Goal: Find specific page/section: Find specific page/section

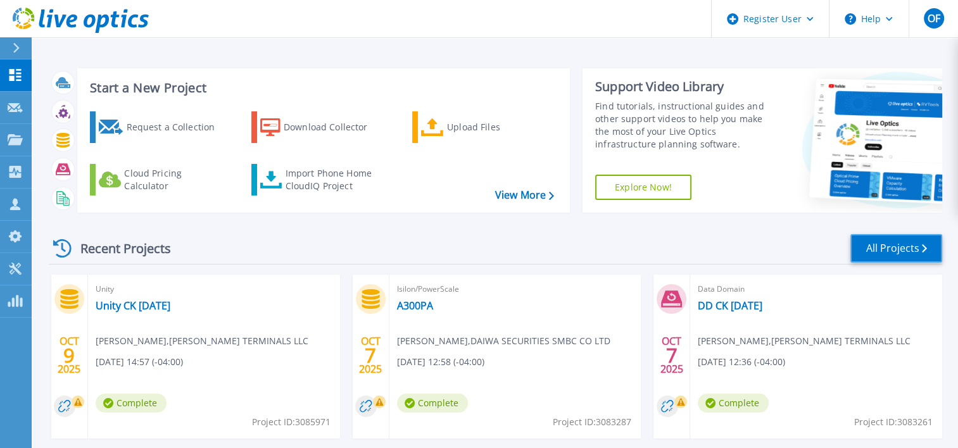
click at [893, 248] on link "All Projects" at bounding box center [896, 248] width 92 height 28
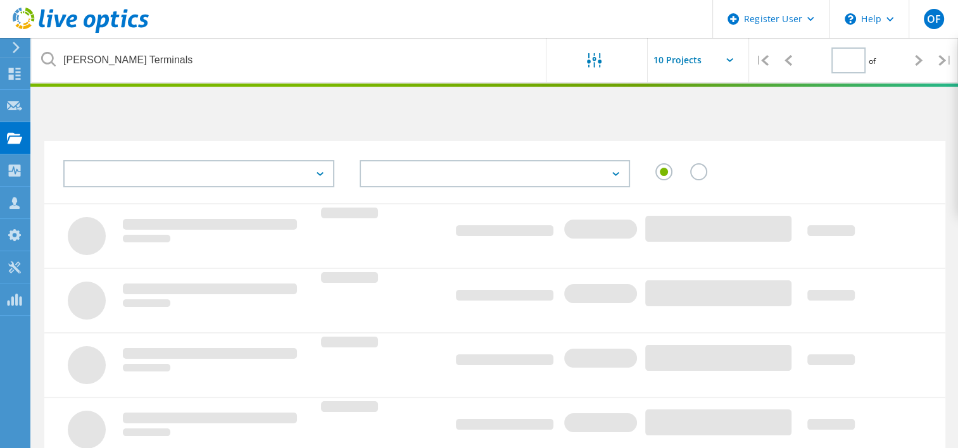
type input "1"
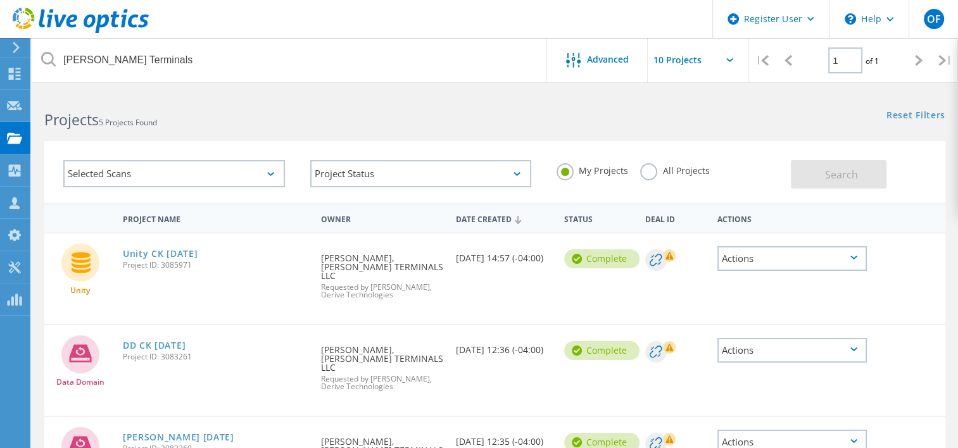
click at [920, 55] on icon at bounding box center [919, 60] width 8 height 11
click at [920, 58] on icon at bounding box center [919, 60] width 8 height 11
click at [918, 61] on icon at bounding box center [919, 60] width 8 height 11
click at [872, 61] on span "of 1" at bounding box center [871, 61] width 13 height 11
click at [917, 58] on icon at bounding box center [919, 60] width 8 height 11
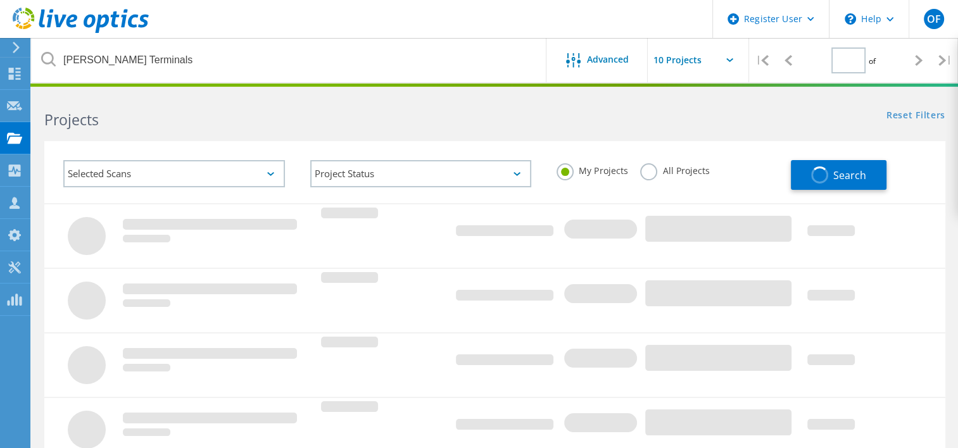
type input "1"
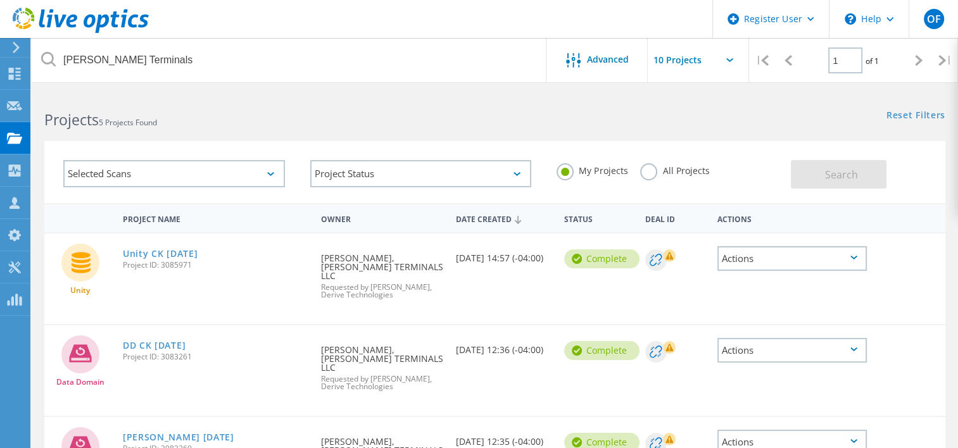
click at [916, 63] on icon at bounding box center [919, 60] width 8 height 11
click at [680, 58] on input "text" at bounding box center [711, 60] width 127 height 44
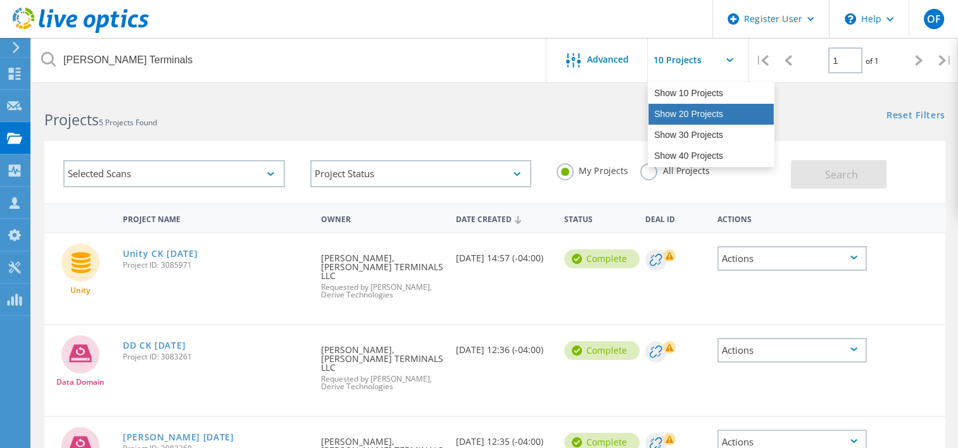
click at [678, 123] on div "Show 20 Projects" at bounding box center [710, 114] width 125 height 21
type input "Show 20 Projects"
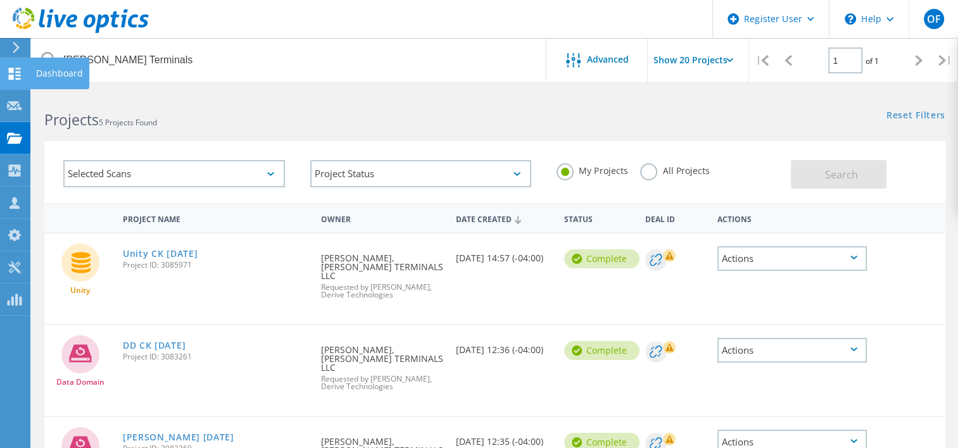
click at [18, 71] on use at bounding box center [15, 74] width 12 height 12
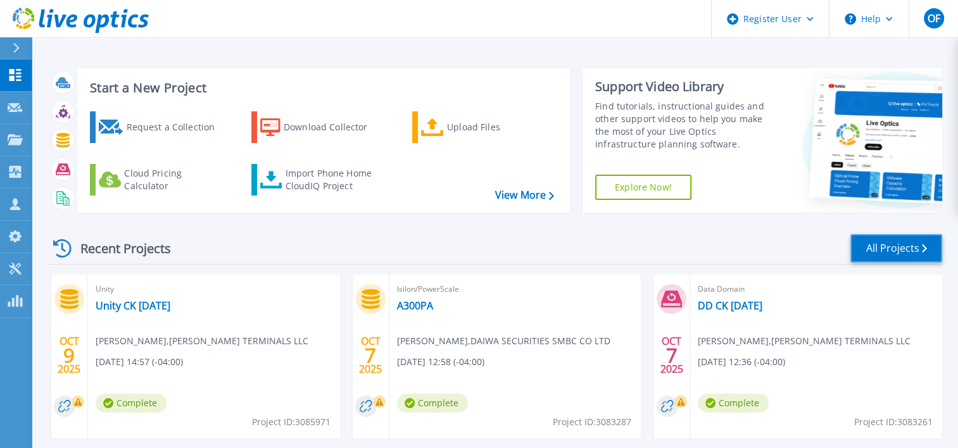
click at [879, 250] on link "All Projects" at bounding box center [896, 248] width 92 height 28
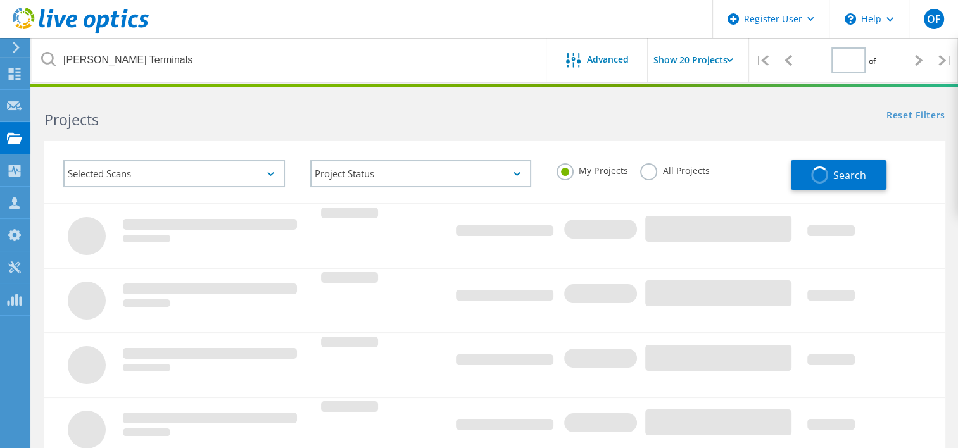
type input "1"
